Goal: Transaction & Acquisition: Purchase product/service

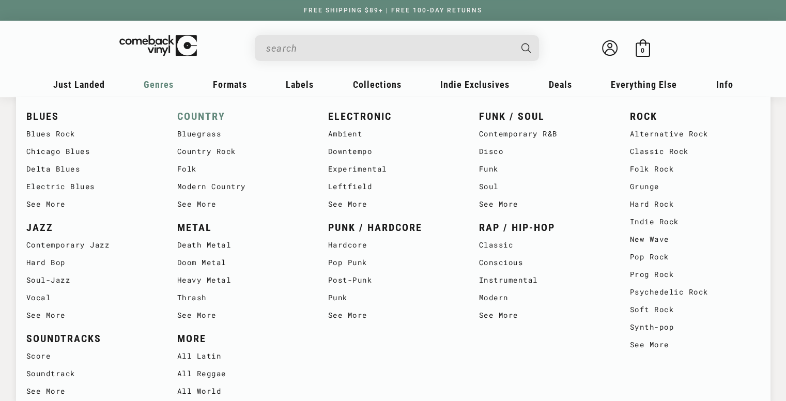
scroll to position [376, 0]
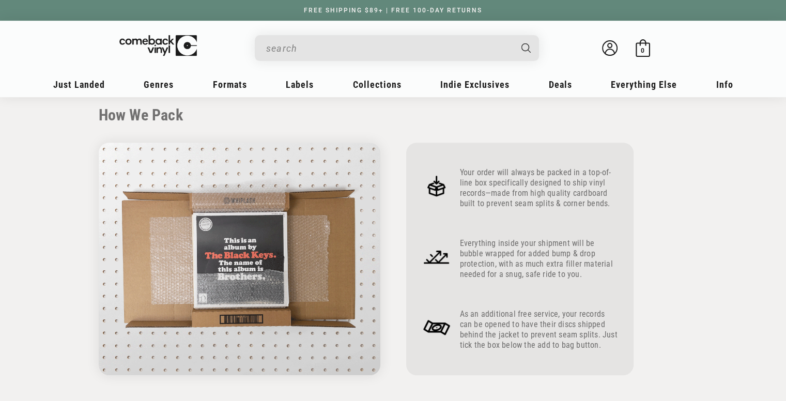
click at [325, 51] on input "When autocomplete results are available use up and down arrows to review and en…" at bounding box center [388, 48] width 245 height 21
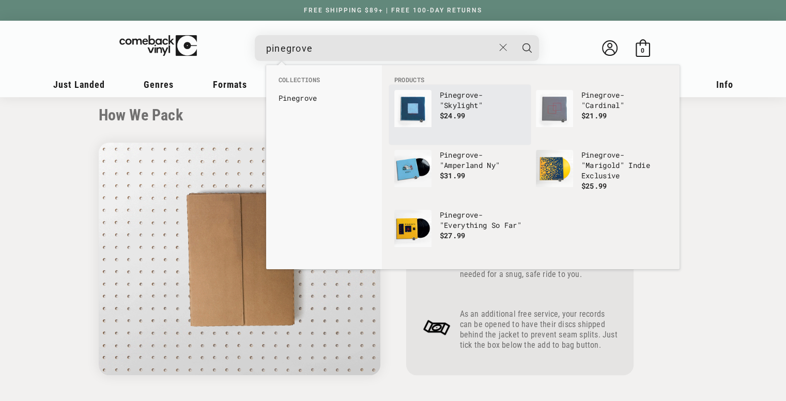
type input "pinegrove"
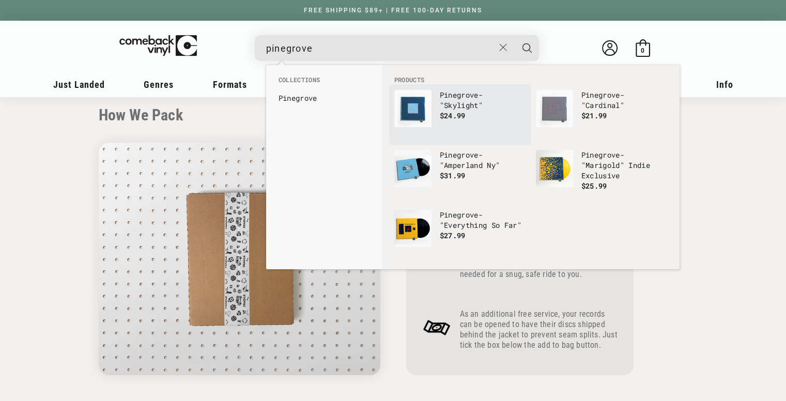
click at [444, 100] on p "Pinegrove - "Skylight"" at bounding box center [483, 100] width 86 height 21
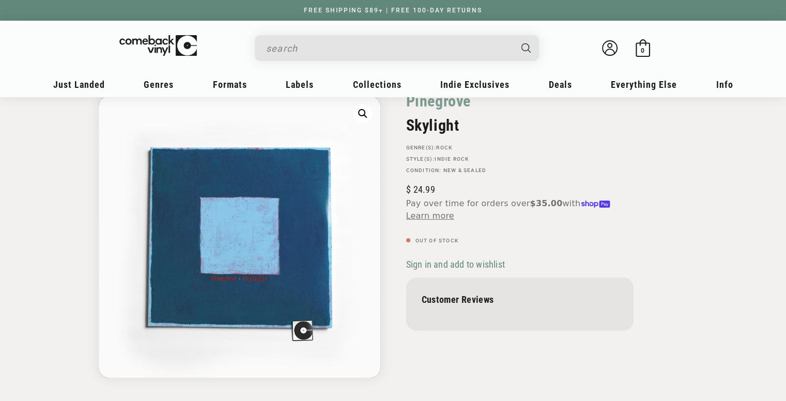
scroll to position [59, 0]
